Goal: Information Seeking & Learning: Learn about a topic

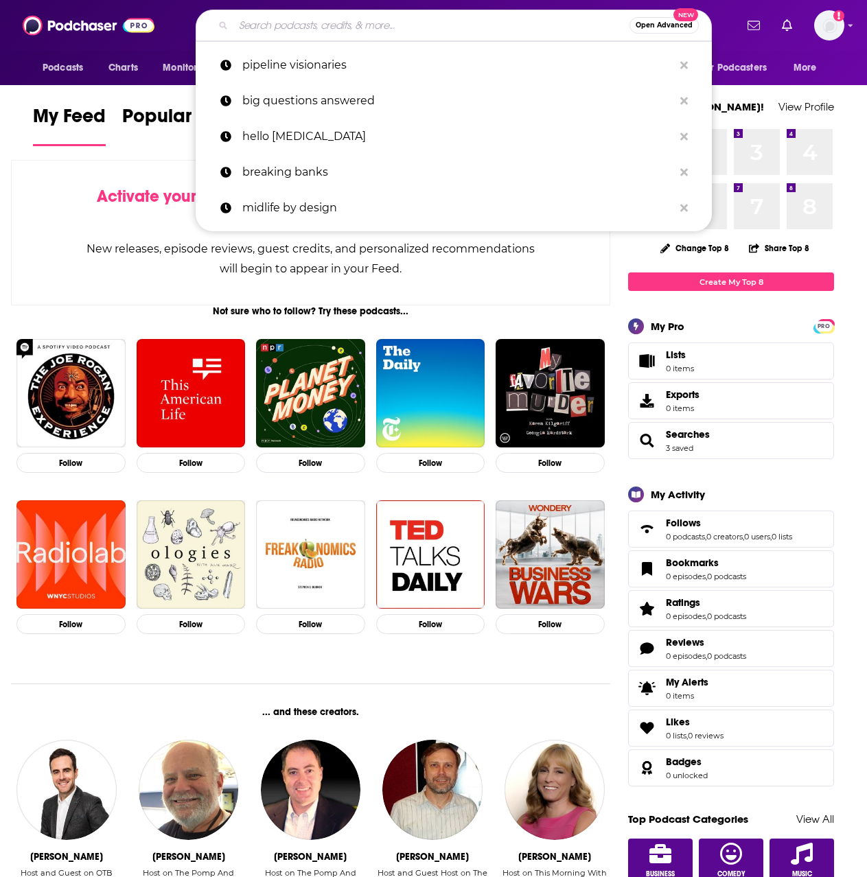
click at [292, 26] on input "Search podcasts, credits, & more..." at bounding box center [431, 25] width 396 height 22
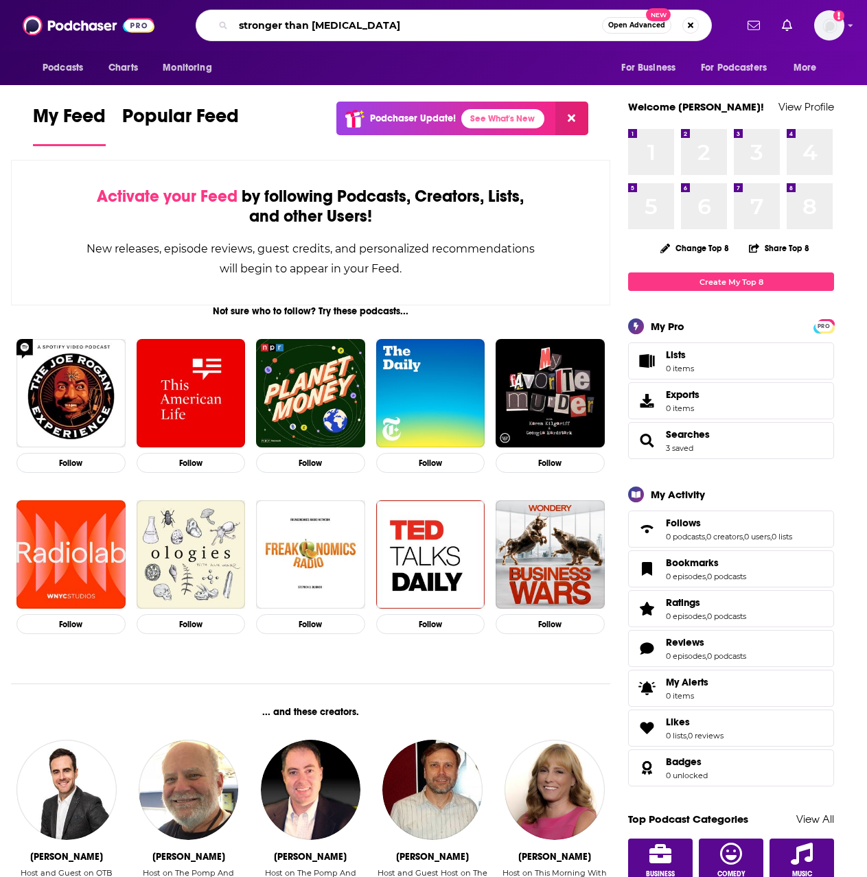
type input "stronger than [MEDICAL_DATA]"
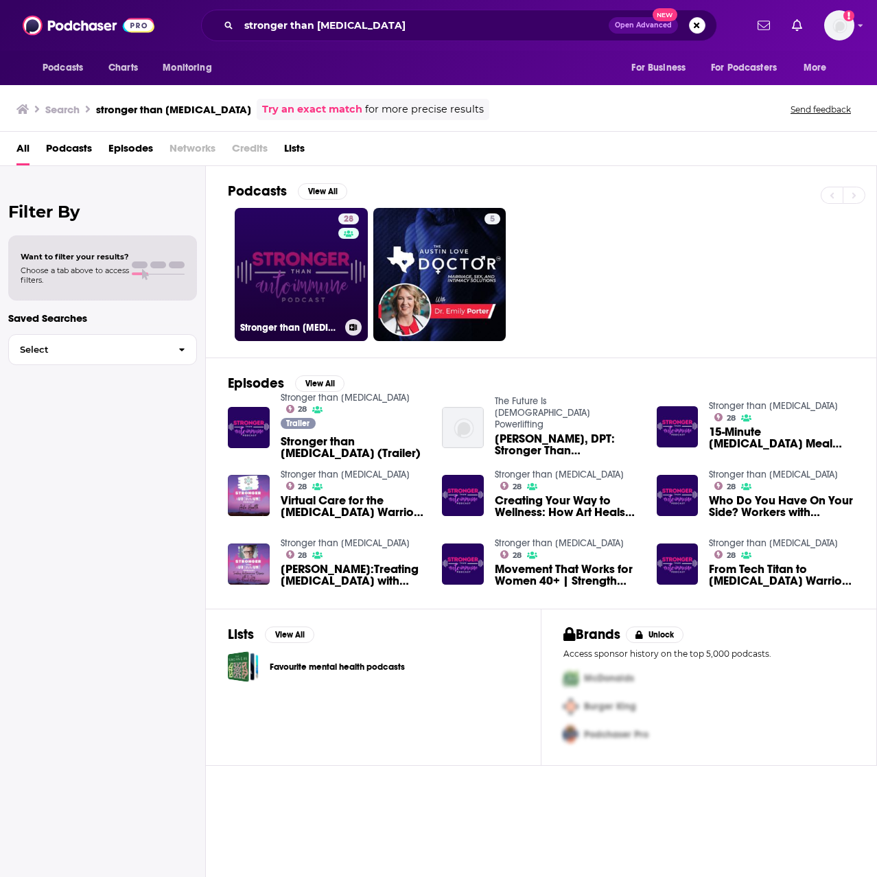
click at [324, 268] on link "28 Stronger than [MEDICAL_DATA]" at bounding box center [301, 274] width 133 height 133
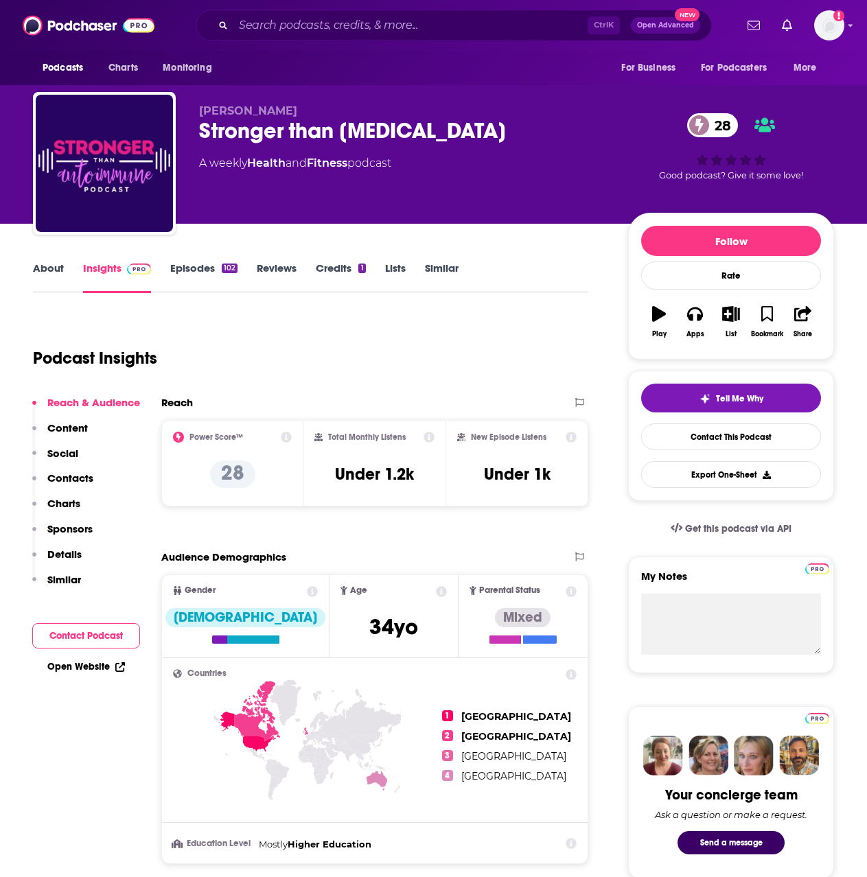
click at [191, 266] on link "Episodes 102" at bounding box center [203, 277] width 67 height 32
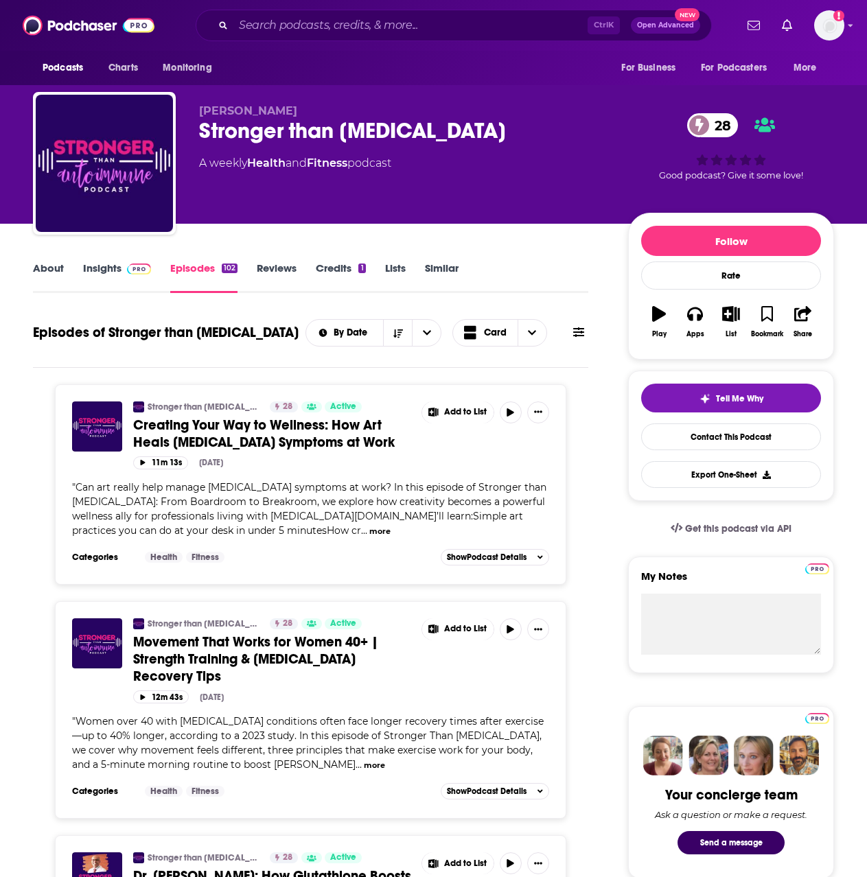
click at [364, 768] on button "more" at bounding box center [374, 766] width 21 height 12
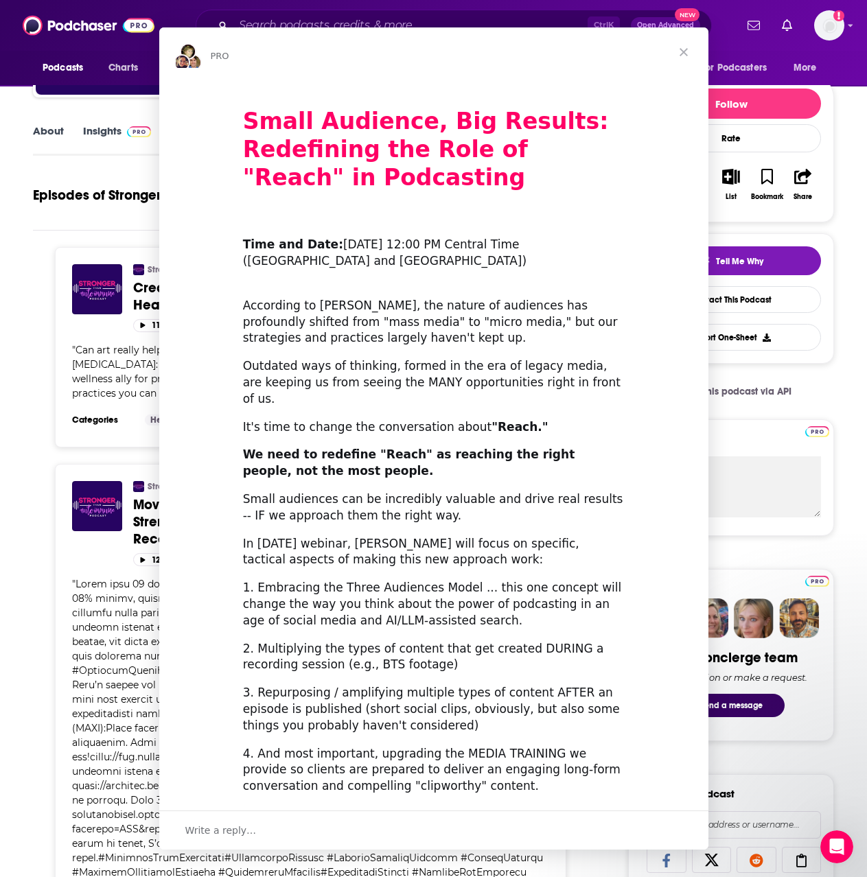
click at [379, 607] on div "Small Audience, Big Results: Redefining the Role of "Reach" in Podcasting ​ Tim…" at bounding box center [433, 528] width 549 height 899
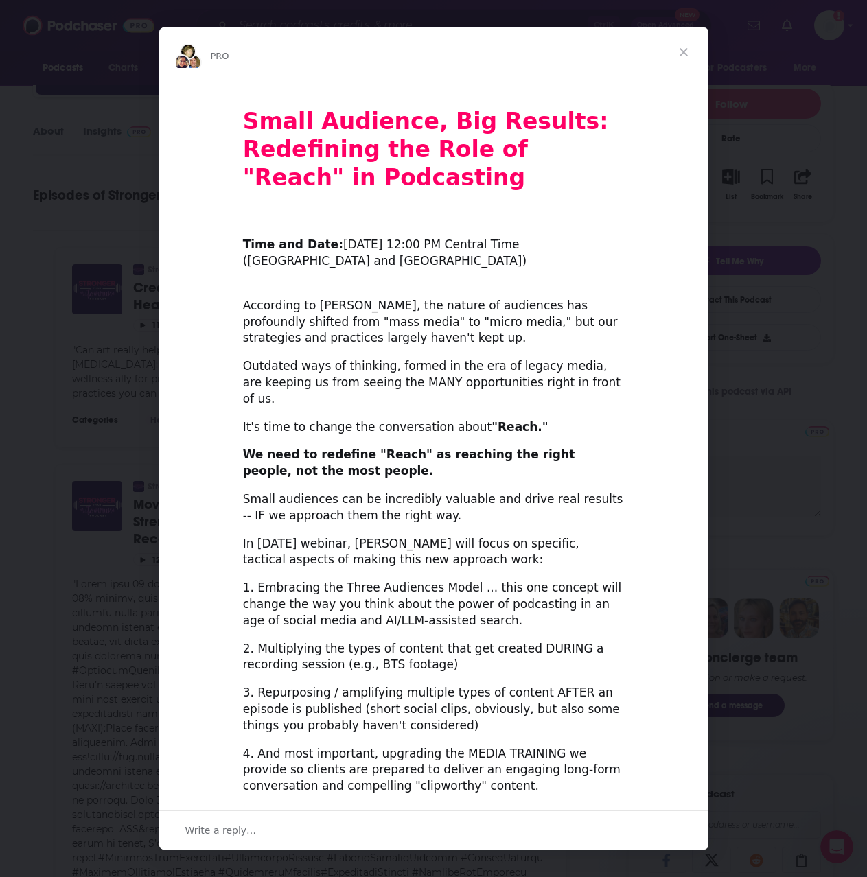
click at [23, 415] on div "Intercom messenger" at bounding box center [433, 438] width 867 height 877
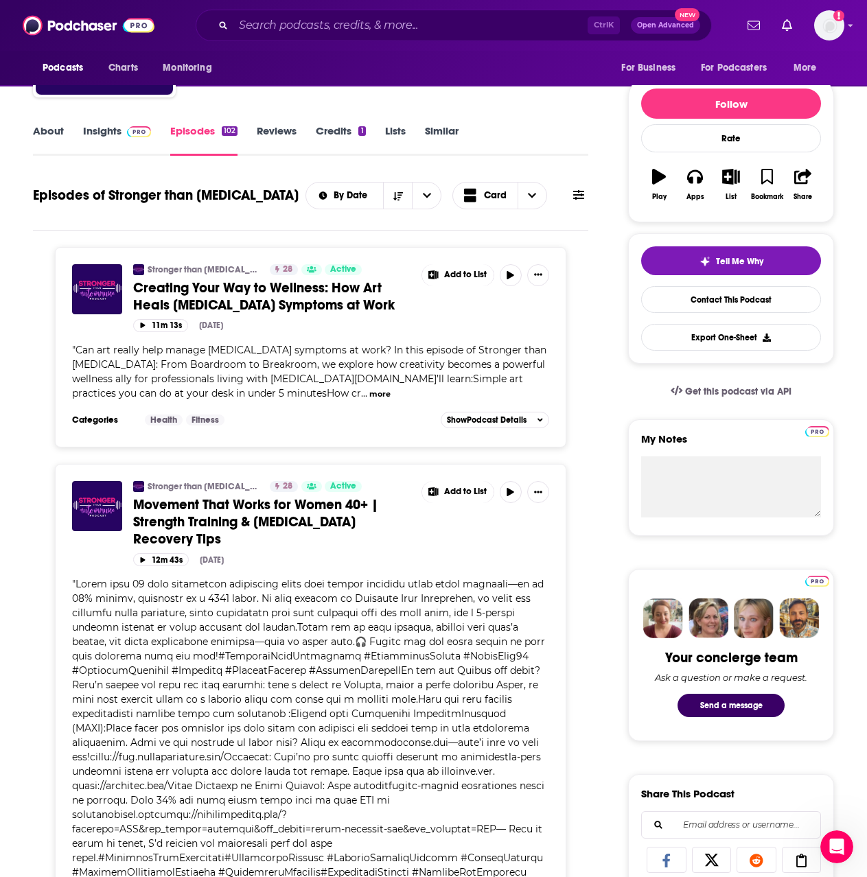
click at [202, 298] on span "Creating Your Way to Wellness: How Art Heals [MEDICAL_DATA] Symptoms at Work" at bounding box center [263, 296] width 261 height 34
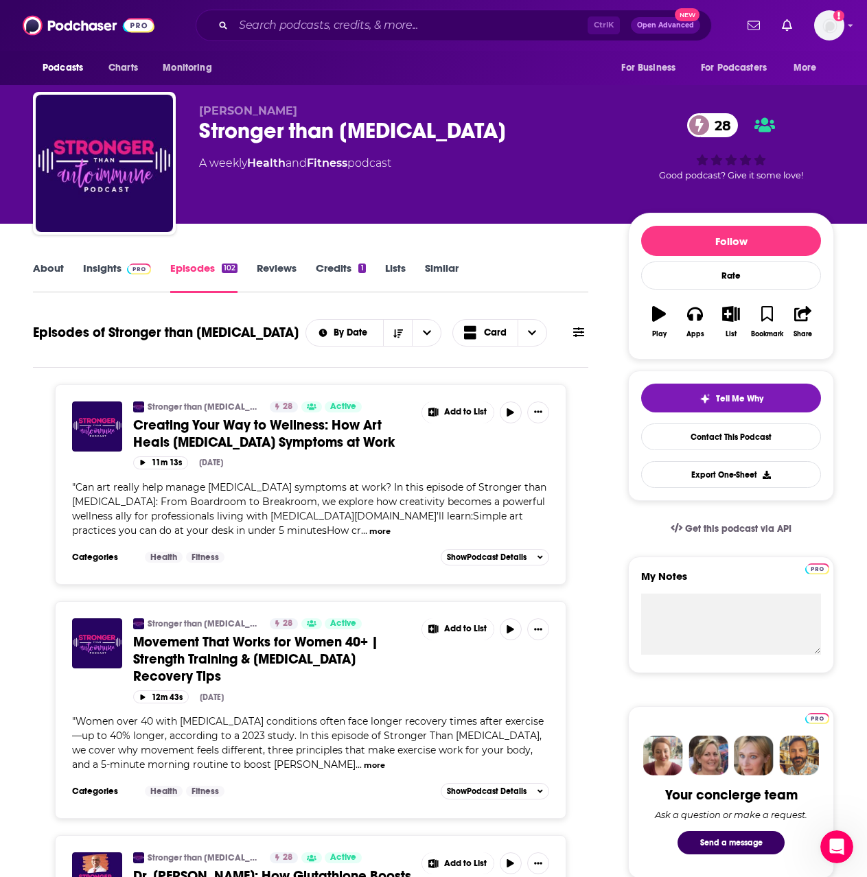
click at [309, 524] on div "" Can art really help manage [MEDICAL_DATA] symptoms at work? In this episode o…" at bounding box center [310, 509] width 477 height 58
click at [369, 529] on button "more" at bounding box center [379, 532] width 21 height 12
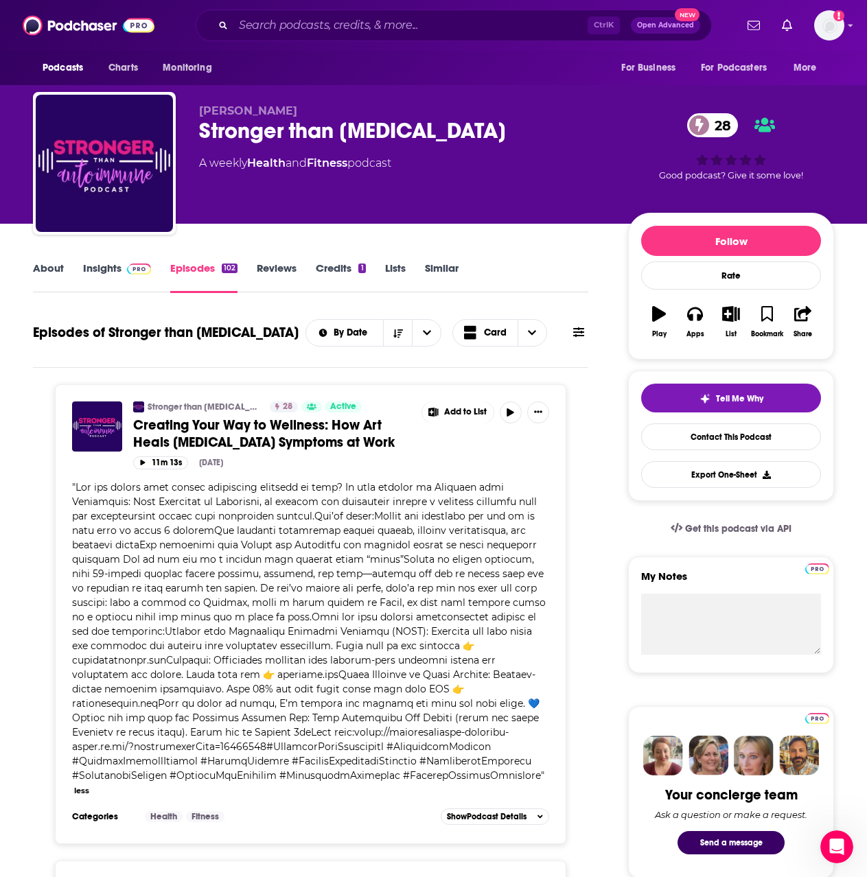
click at [360, 578] on span at bounding box center [308, 631] width 473 height 301
click at [500, 821] on span "Show Podcast Details" at bounding box center [487, 817] width 80 height 10
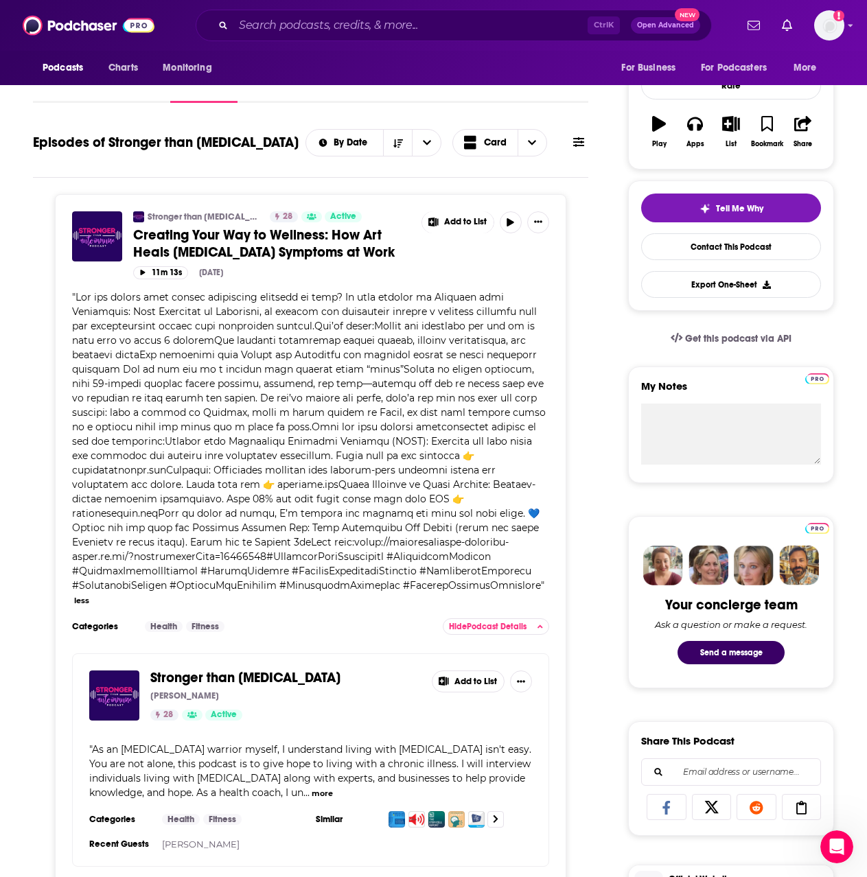
scroll to position [206, 0]
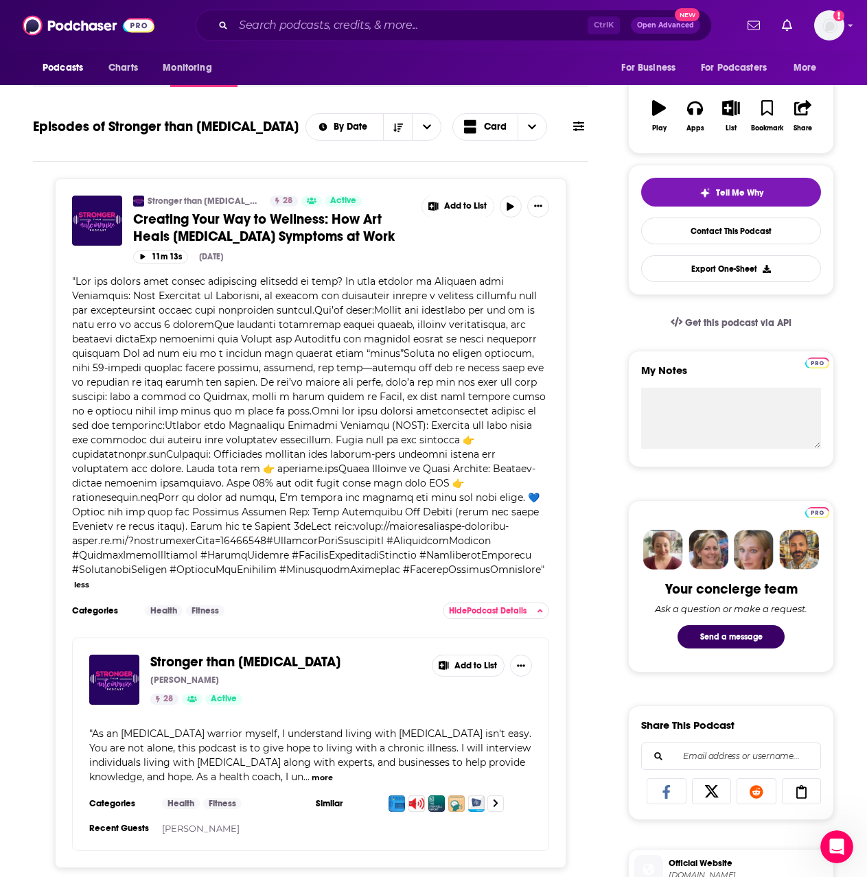
click at [262, 387] on span at bounding box center [308, 425] width 473 height 301
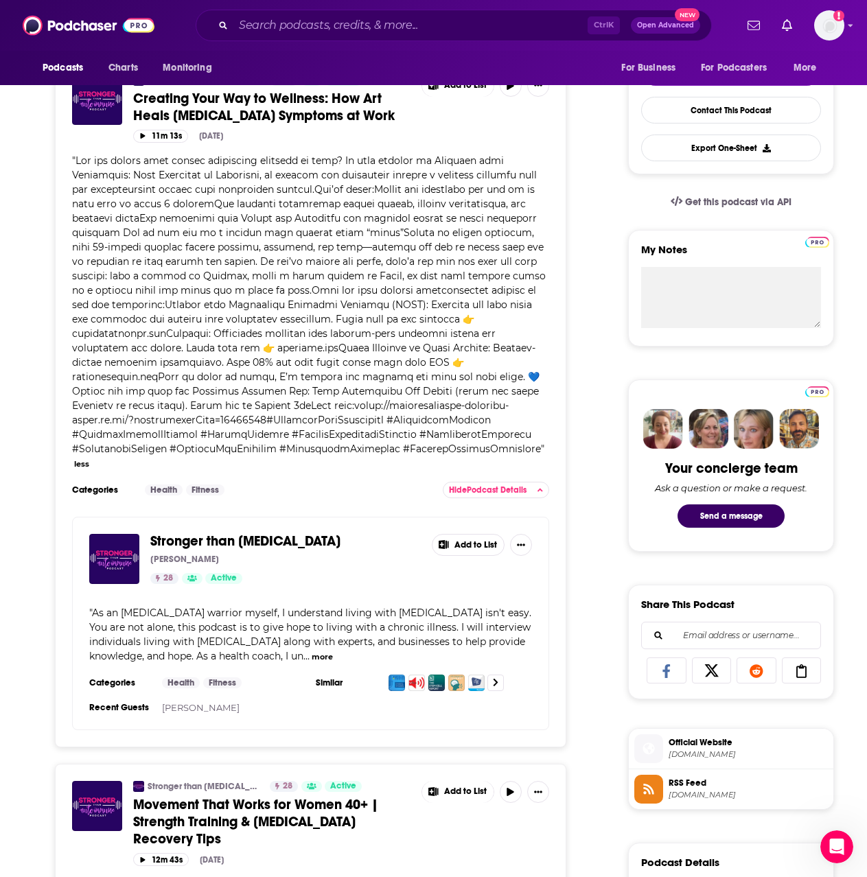
scroll to position [549, 0]
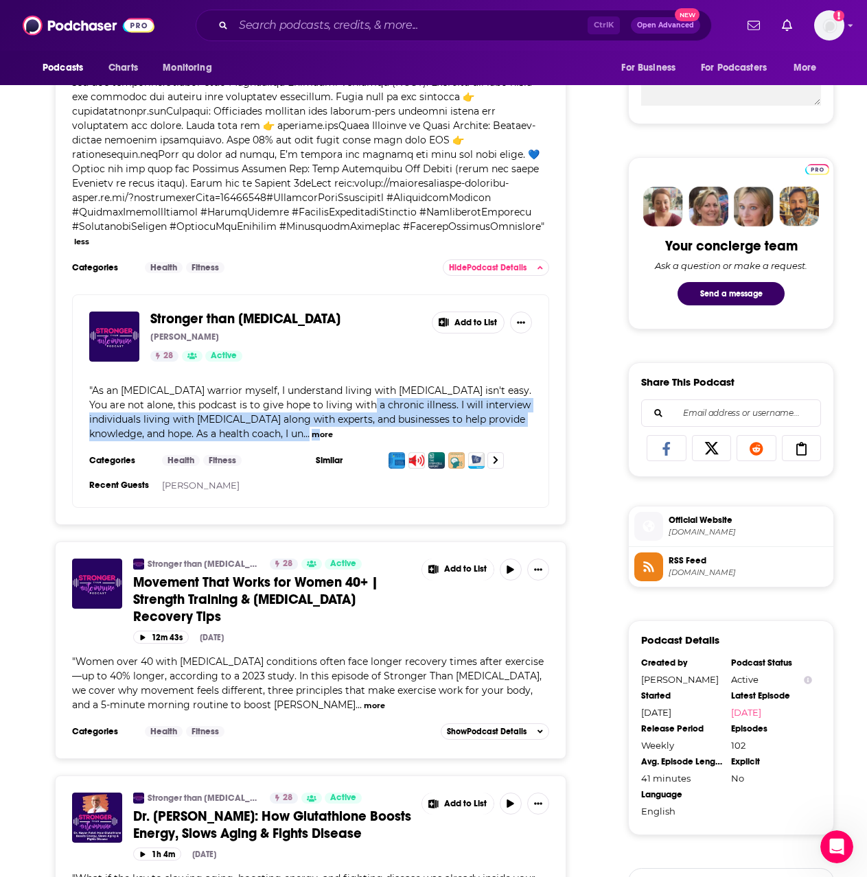
drag, startPoint x: 377, startPoint y: 408, endPoint x: 349, endPoint y: 438, distance: 41.2
click at [351, 438] on span "" As an [MEDICAL_DATA] warrior myself, I understand living with [MEDICAL_DATA] …" at bounding box center [310, 412] width 442 height 56
click at [333, 437] on button "more" at bounding box center [322, 435] width 21 height 12
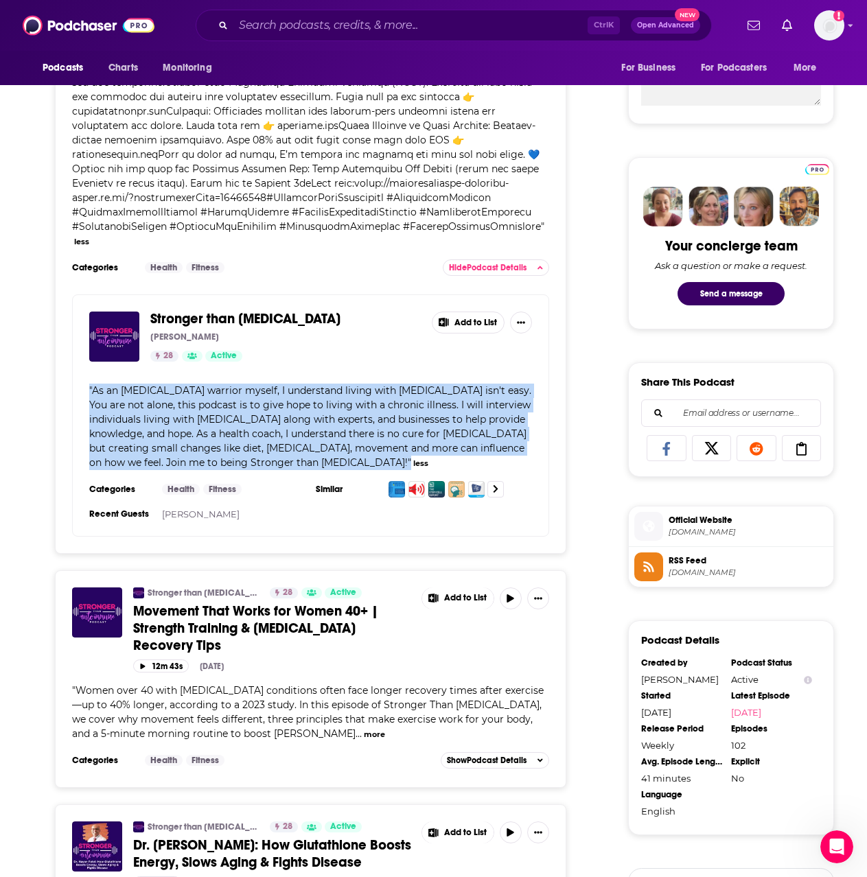
click at [316, 424] on span "As an [MEDICAL_DATA] warrior myself, I understand living with [MEDICAL_DATA] is…" at bounding box center [310, 426] width 442 height 84
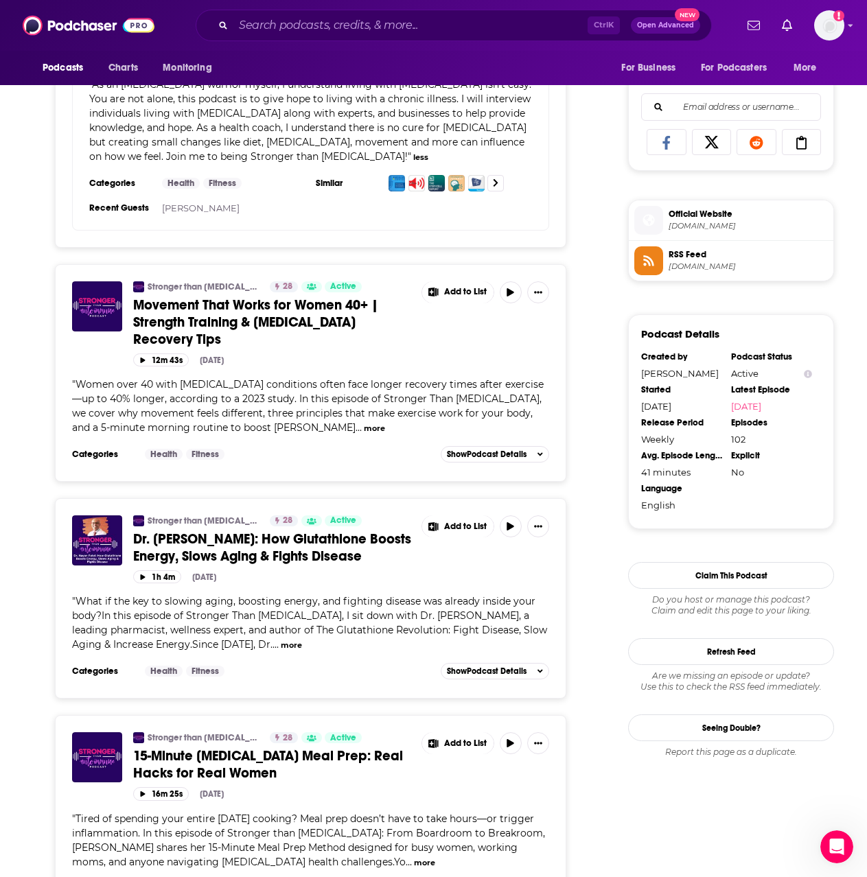
scroll to position [892, 0]
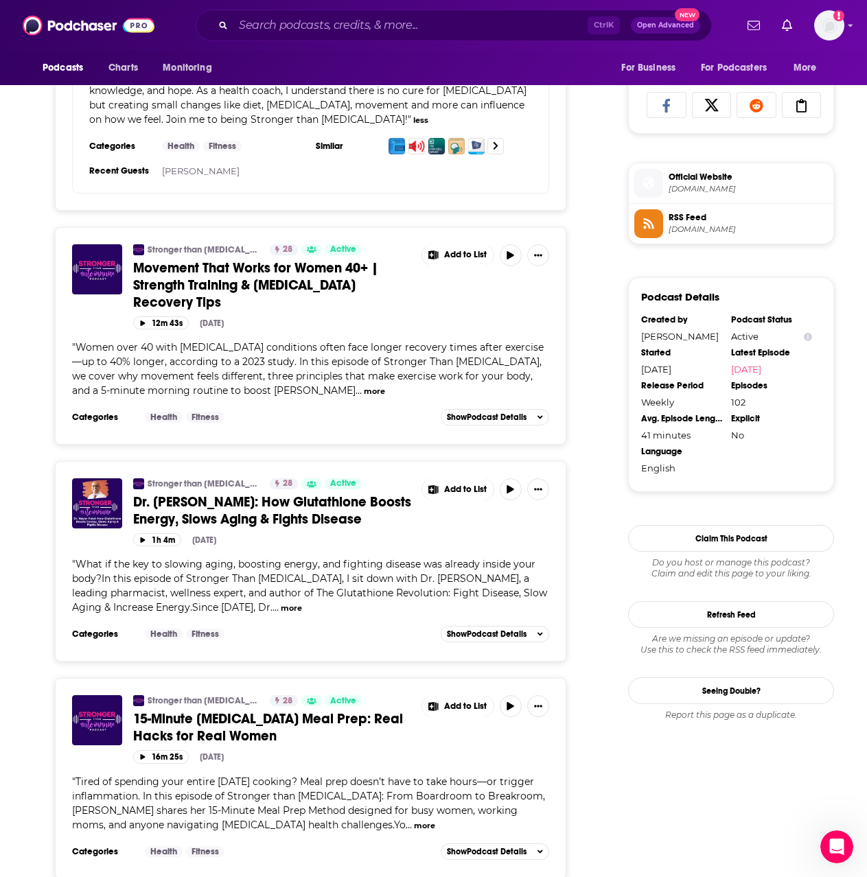
click at [364, 395] on button "more" at bounding box center [374, 392] width 21 height 12
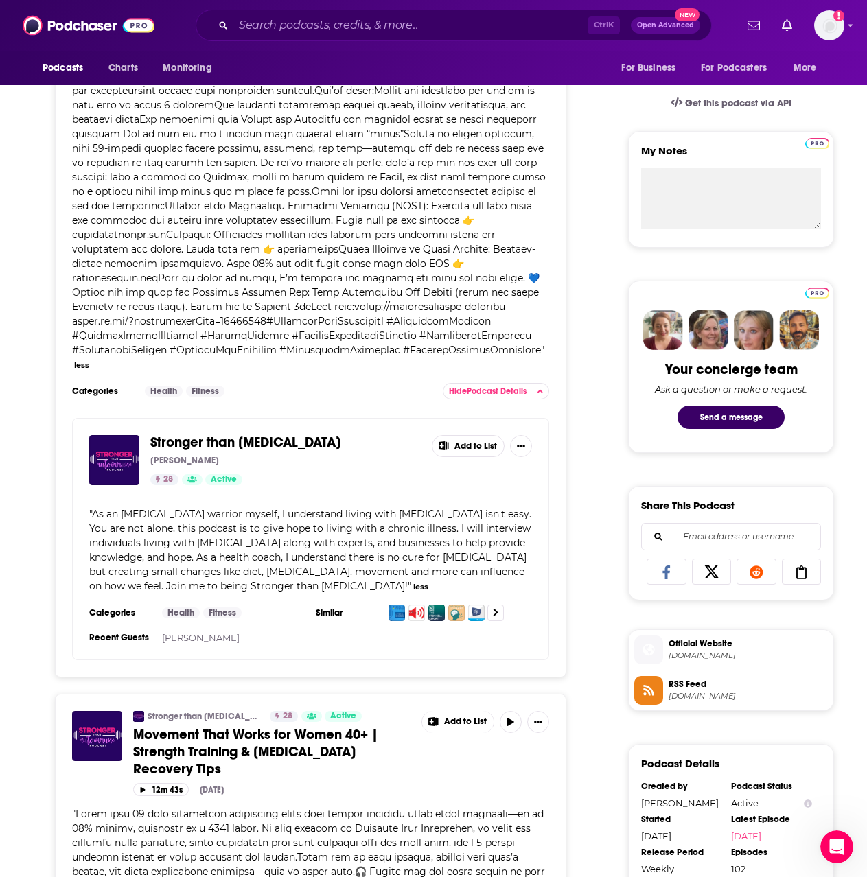
scroll to position [343, 0]
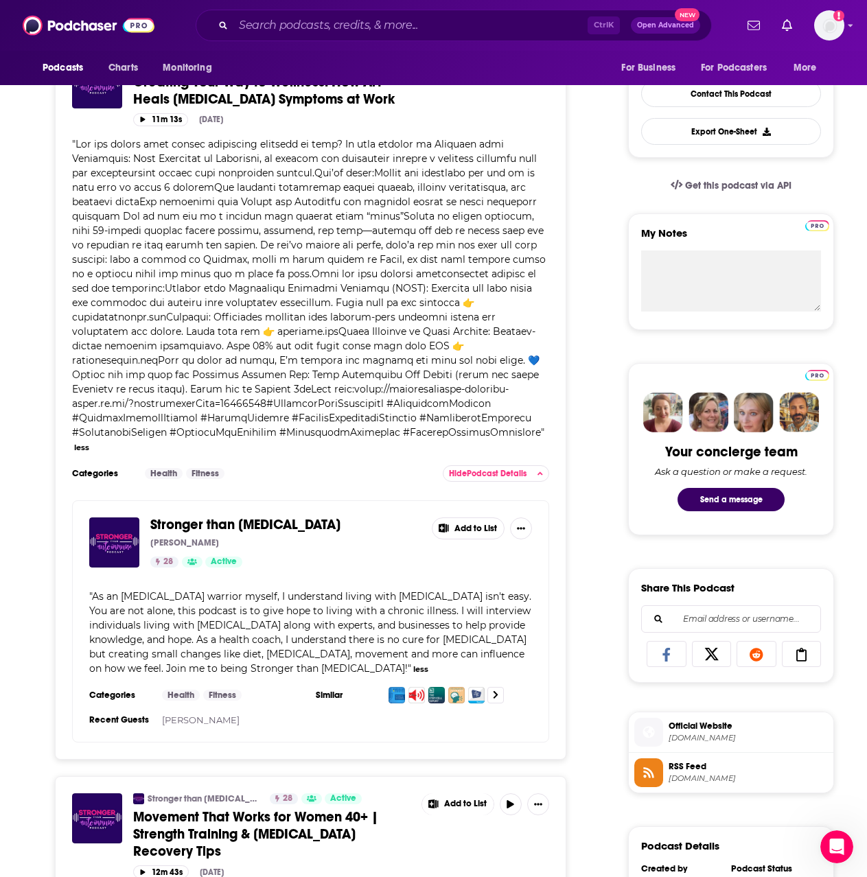
click at [425, 631] on div "" As an [MEDICAL_DATA] warrior myself, I understand living with [MEDICAL_DATA] …" at bounding box center [310, 632] width 443 height 86
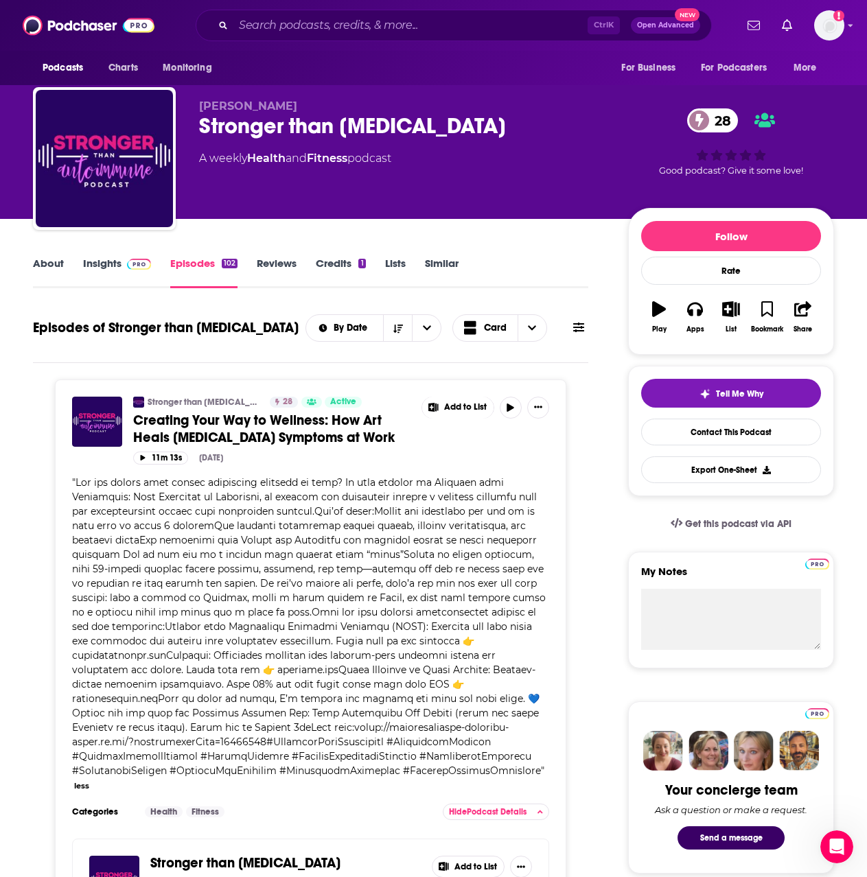
scroll to position [0, 0]
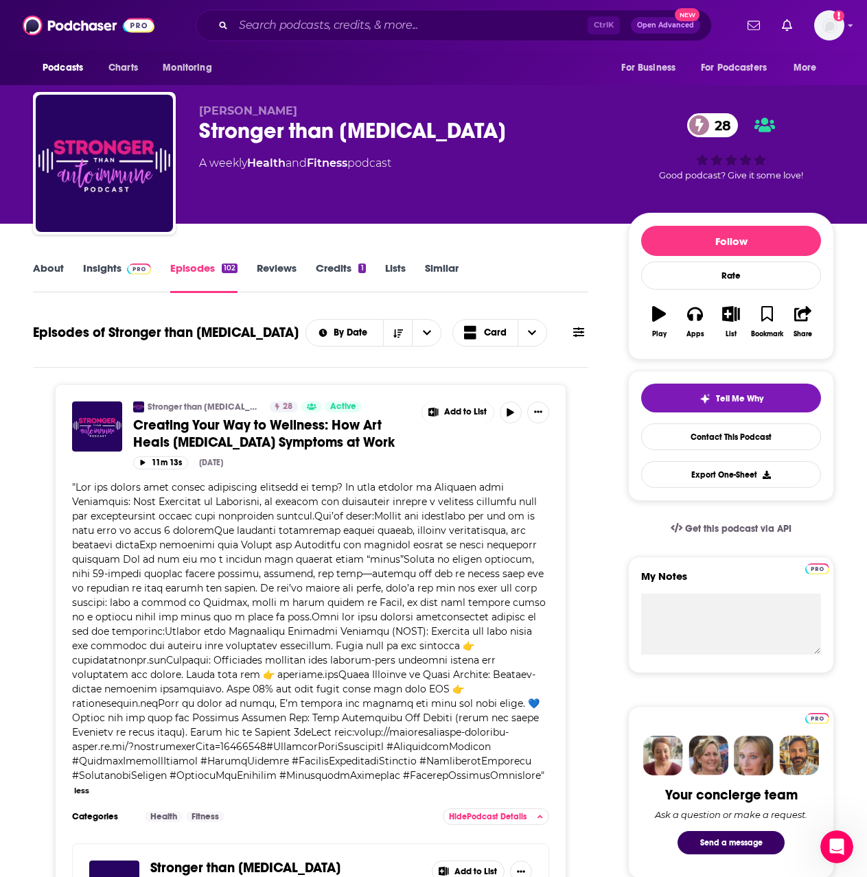
click at [344, 13] on div "Ctrl K Open Advanced New" at bounding box center [454, 26] width 516 height 32
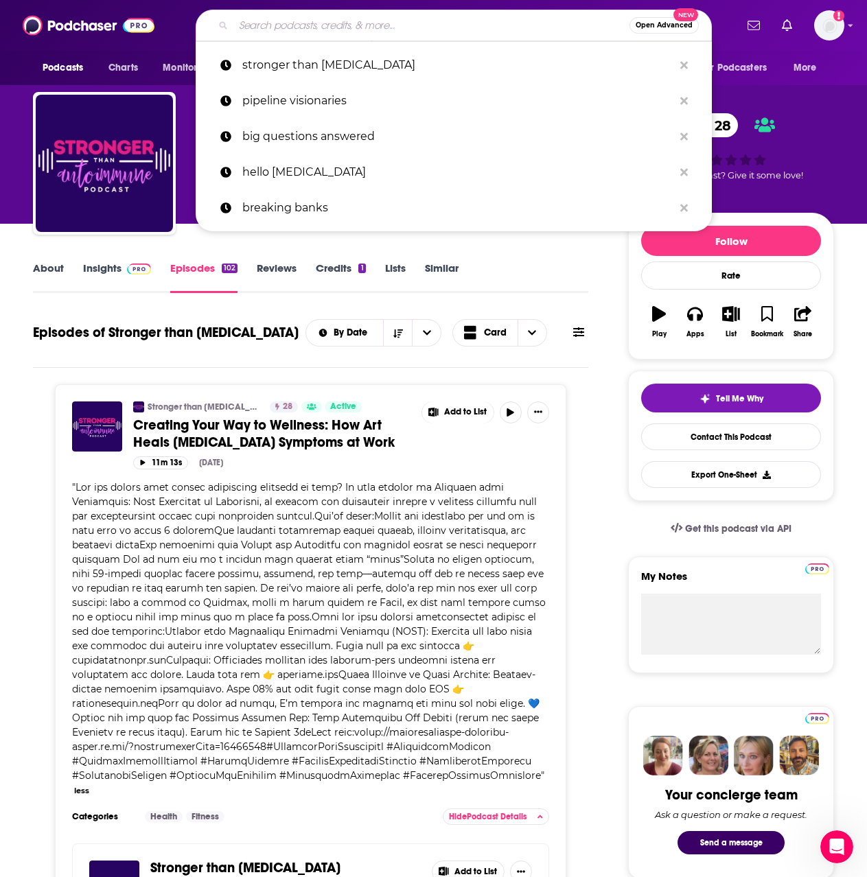
click at [346, 25] on input "Search podcasts, credits, & more..." at bounding box center [431, 25] width 396 height 22
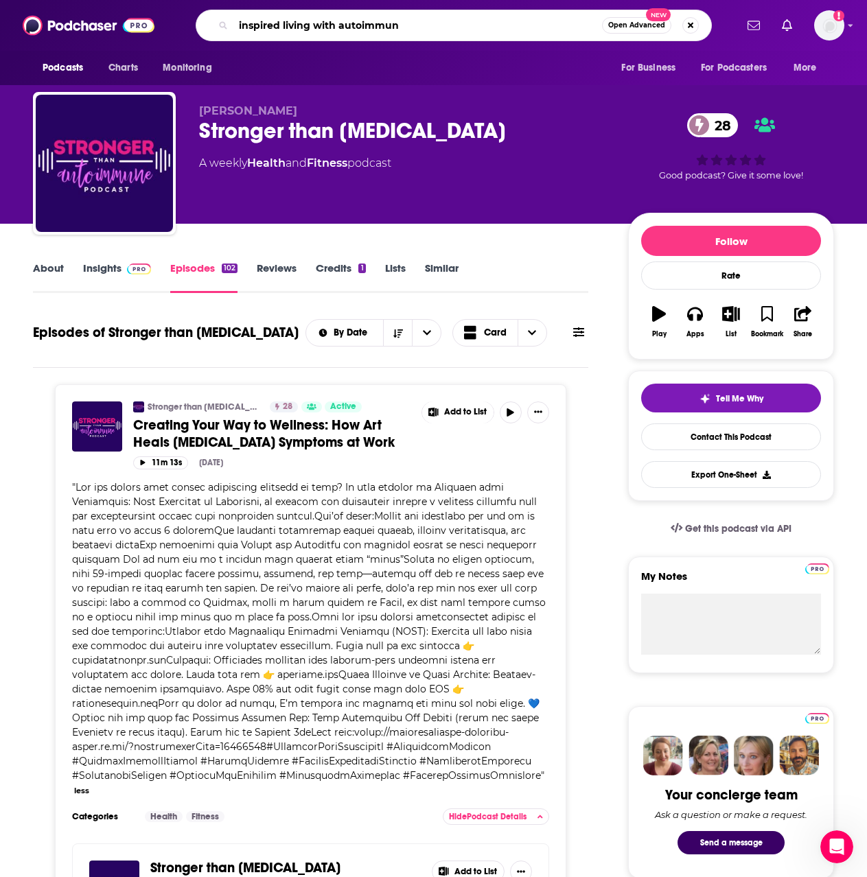
type input "inspired living with [MEDICAL_DATA]"
